Goal: Navigation & Orientation: Find specific page/section

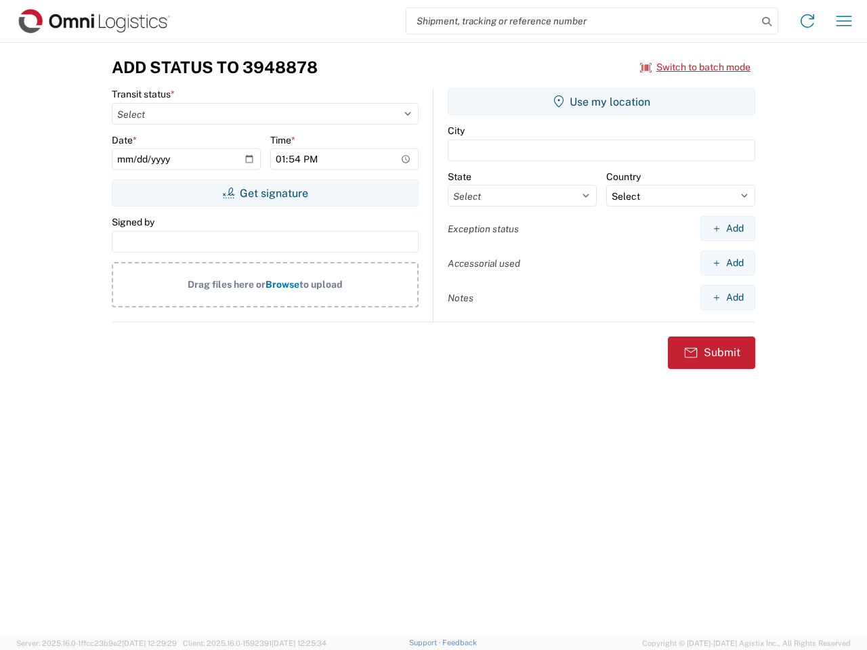
click at [582, 21] on input "search" at bounding box center [581, 21] width 351 height 26
click at [766, 22] on icon at bounding box center [766, 21] width 19 height 19
click at [807, 21] on icon at bounding box center [807, 21] width 22 height 22
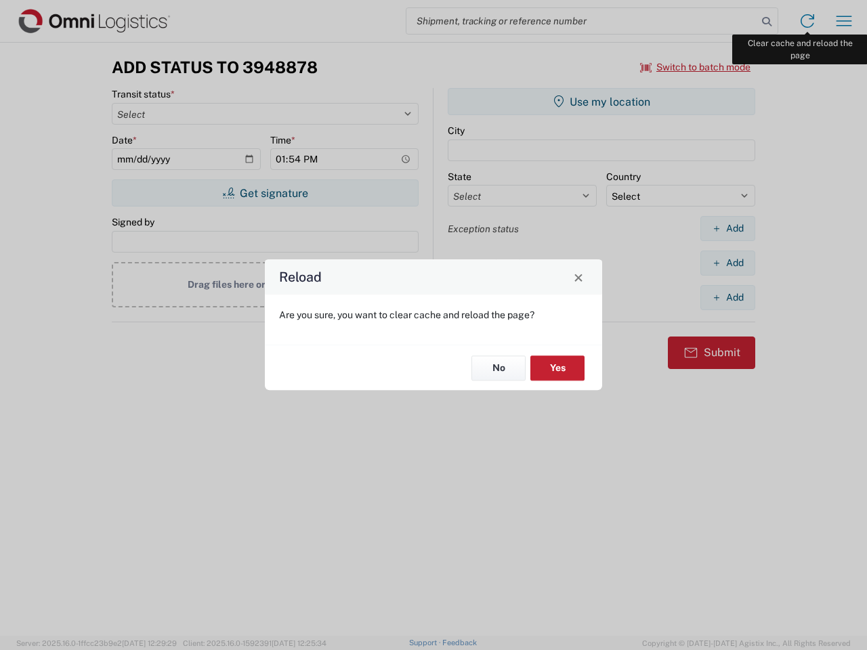
click at [844, 21] on div "Reload Are you sure, you want to clear cache and reload the page? No Yes" at bounding box center [433, 325] width 867 height 650
click at [695, 67] on div "Reload Are you sure, you want to clear cache and reload the page? No Yes" at bounding box center [433, 325] width 867 height 650
click at [265, 193] on div "Reload Are you sure, you want to clear cache and reload the page? No Yes" at bounding box center [433, 325] width 867 height 650
click at [601, 102] on div "Reload Are you sure, you want to clear cache and reload the page? No Yes" at bounding box center [433, 325] width 867 height 650
click at [727, 228] on div "Reload Are you sure, you want to clear cache and reload the page? No Yes" at bounding box center [433, 325] width 867 height 650
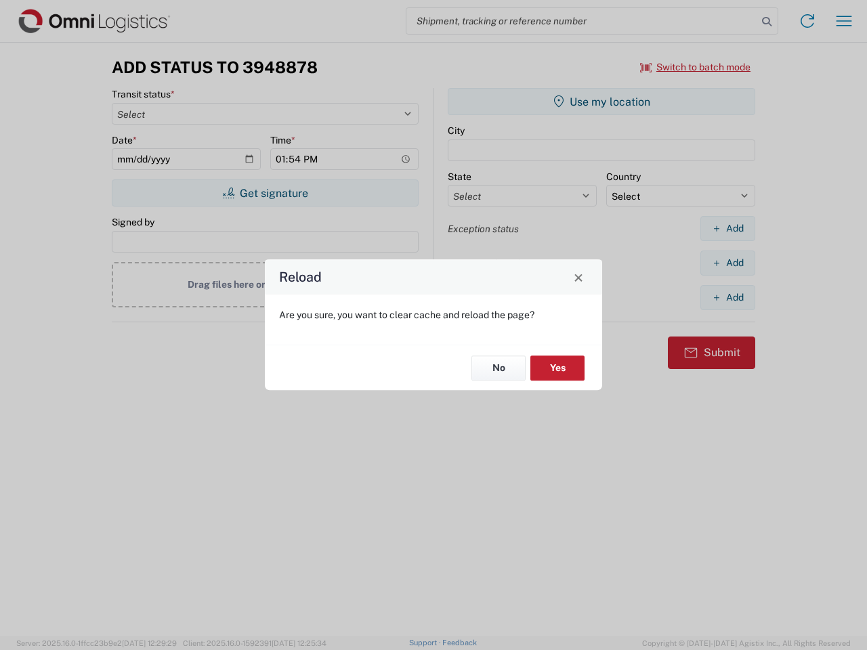
click at [727, 263] on div "Reload Are you sure, you want to clear cache and reload the page? No Yes" at bounding box center [433, 325] width 867 height 650
click at [727, 297] on div "Reload Are you sure, you want to clear cache and reload the page? No Yes" at bounding box center [433, 325] width 867 height 650
